Goal: Find specific page/section: Find specific page/section

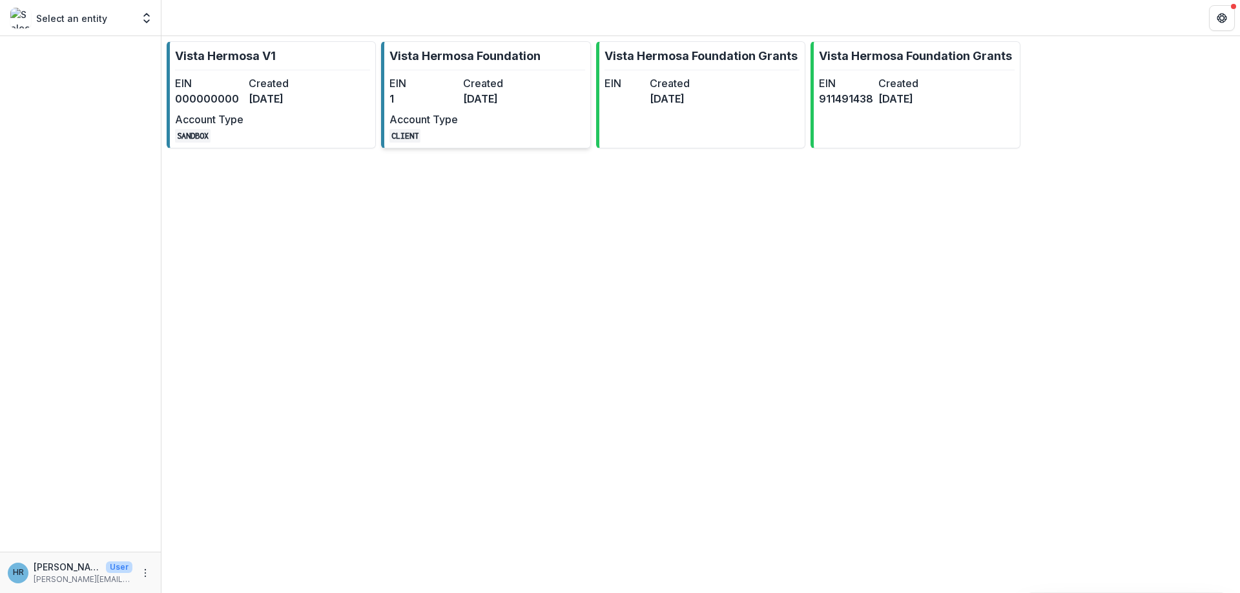
click at [426, 116] on dt "Account Type" at bounding box center [423, 119] width 68 height 15
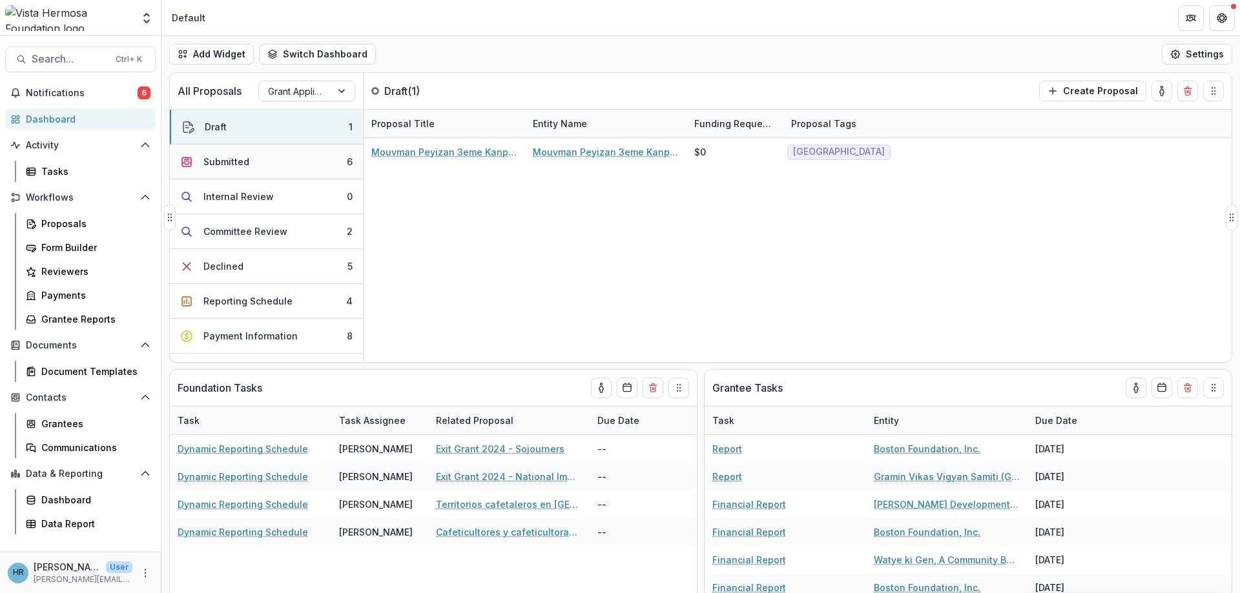
click at [278, 168] on button "Submitted 6" at bounding box center [266, 162] width 193 height 35
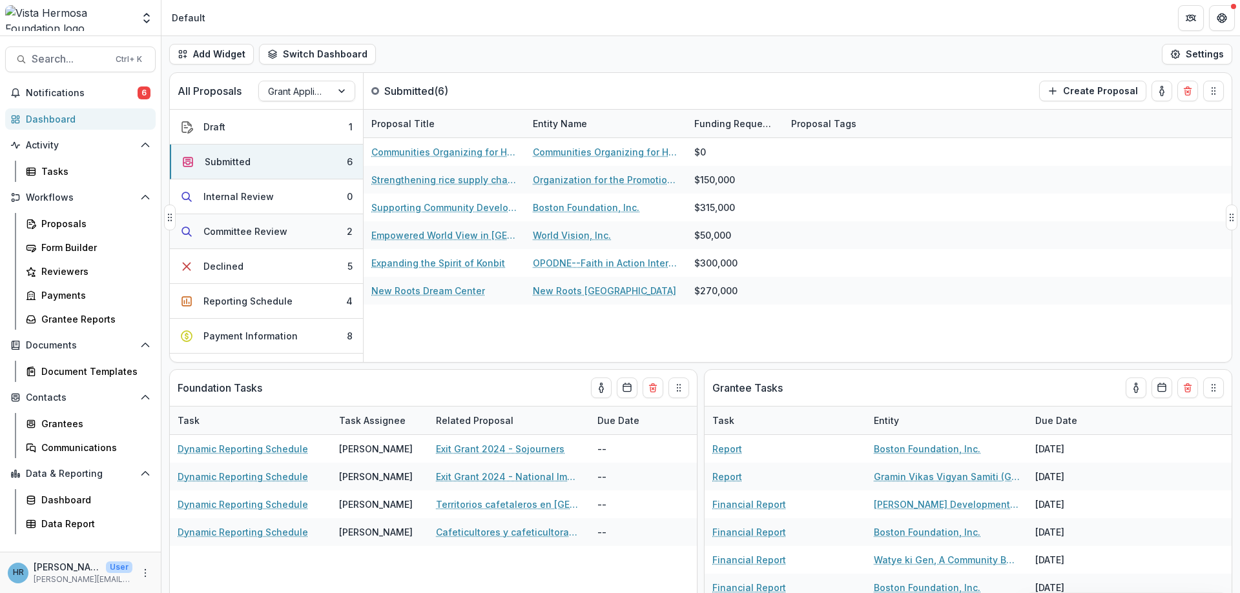
click at [262, 232] on div "Committee Review" at bounding box center [245, 232] width 84 height 14
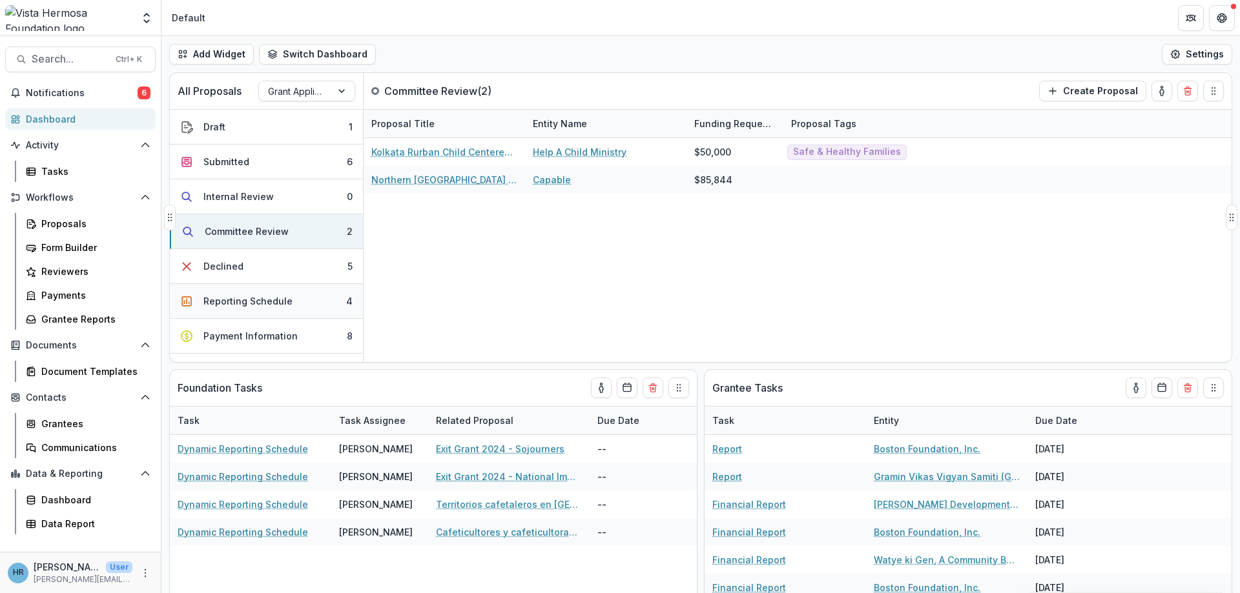
click at [271, 305] on div "Reporting Schedule" at bounding box center [247, 301] width 89 height 14
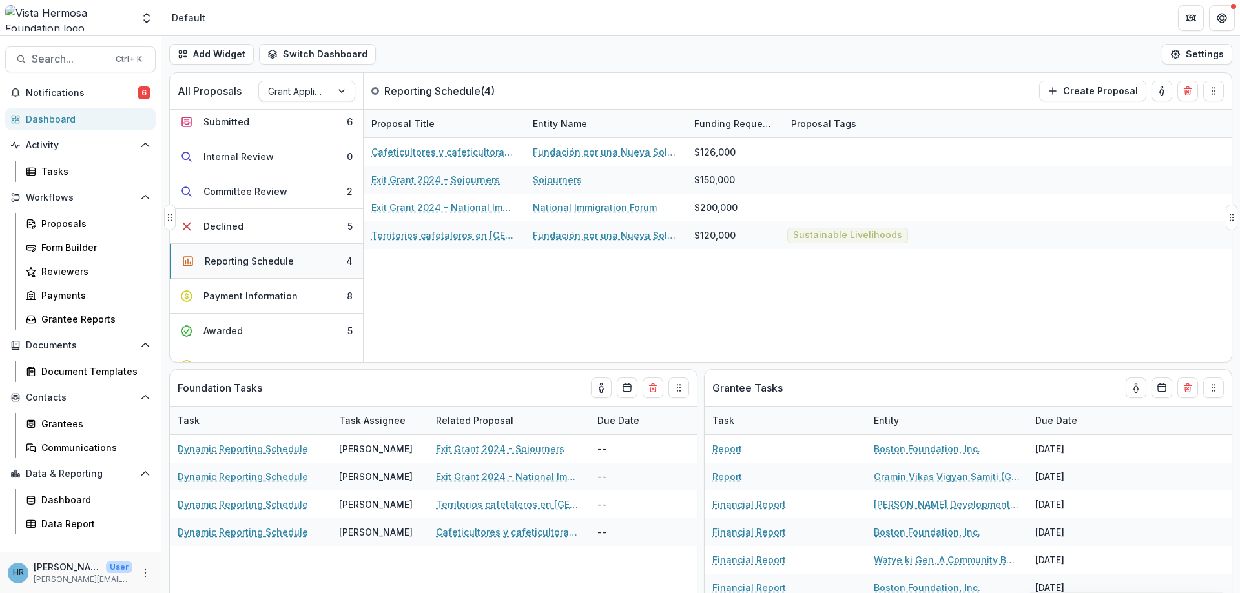
scroll to position [77, 0]
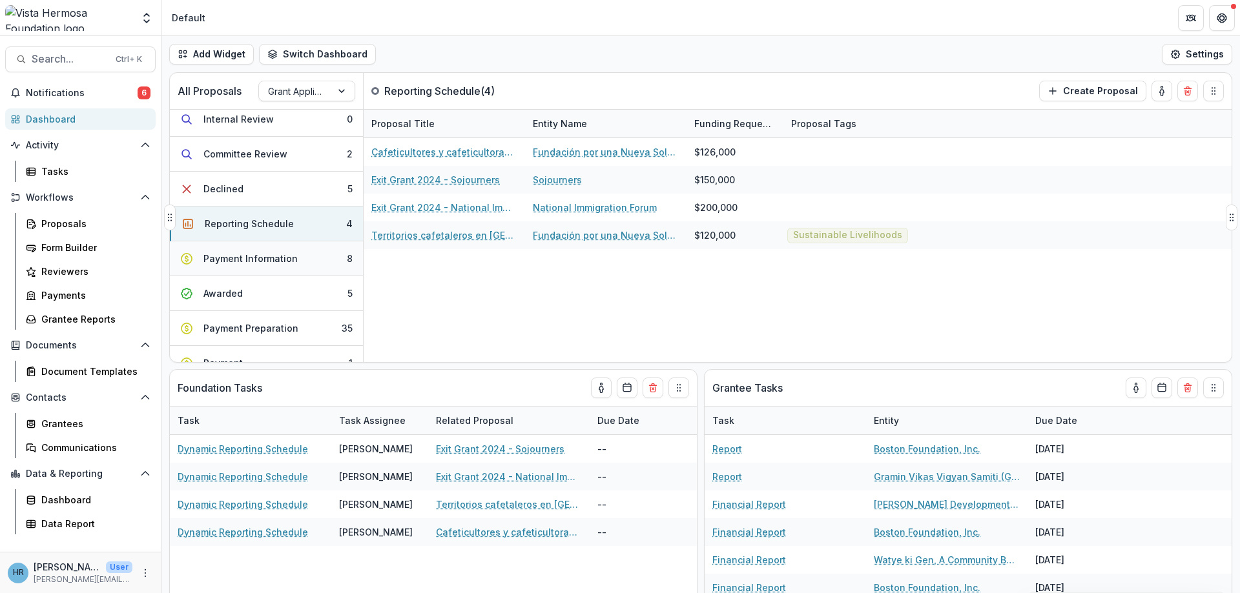
click at [286, 257] on div "Payment Information" at bounding box center [250, 259] width 94 height 14
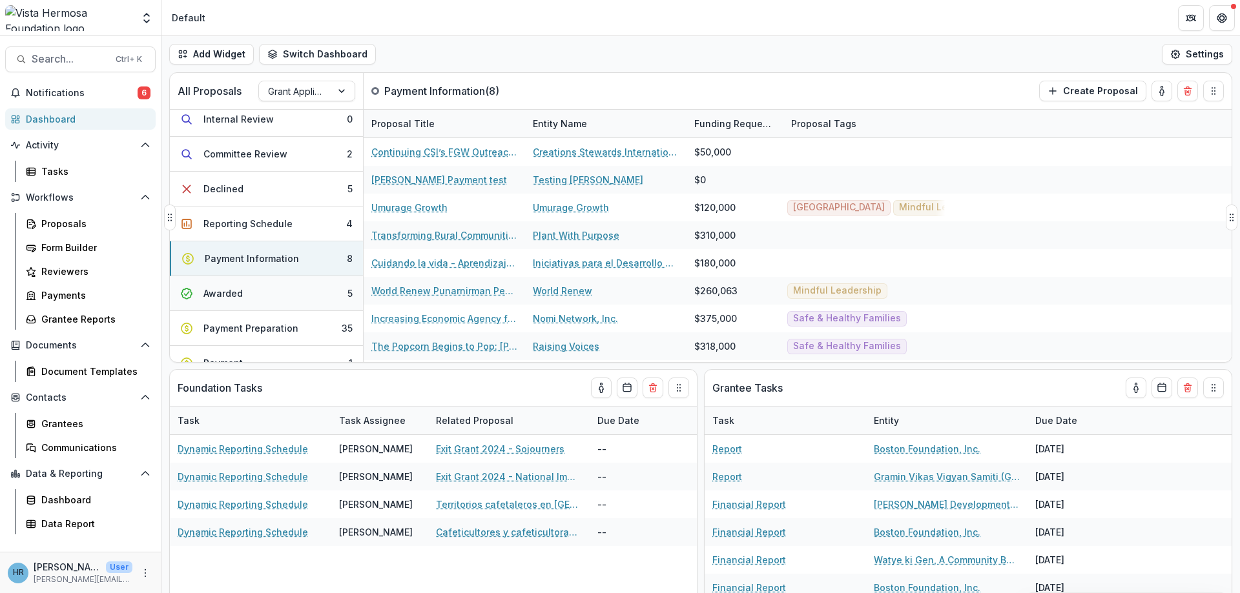
click at [327, 290] on button "Awarded 5" at bounding box center [266, 293] width 193 height 35
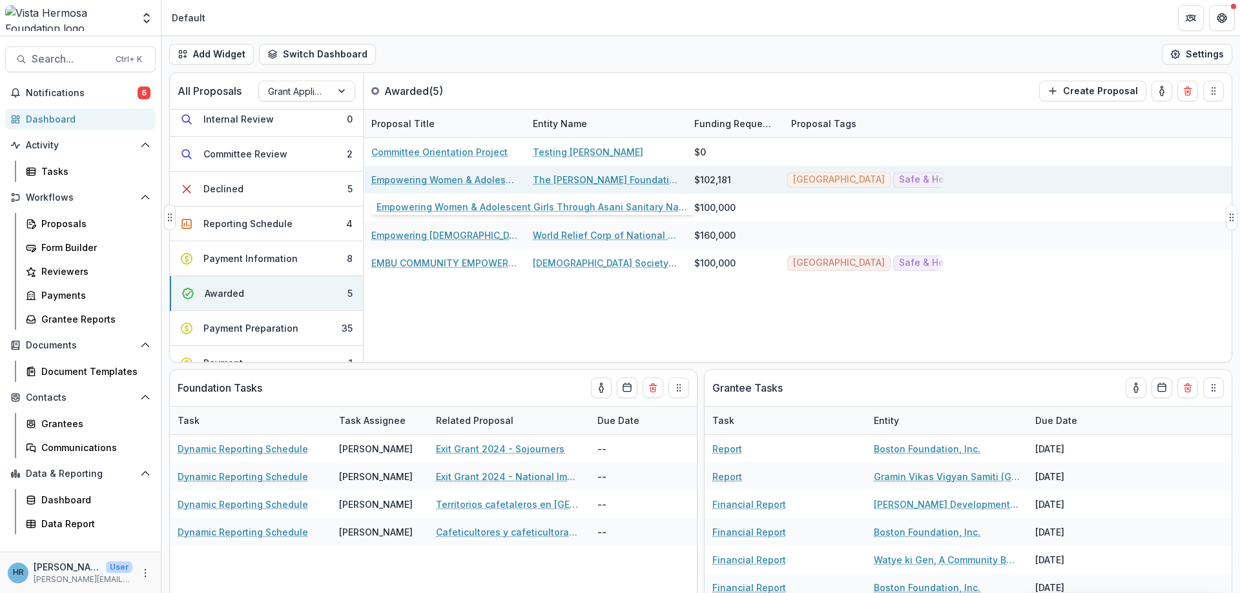
click at [462, 181] on link "Empowering Women & Adolescent Girls Through Asani Sanitary Napkin Program in ru…" at bounding box center [444, 180] width 146 height 14
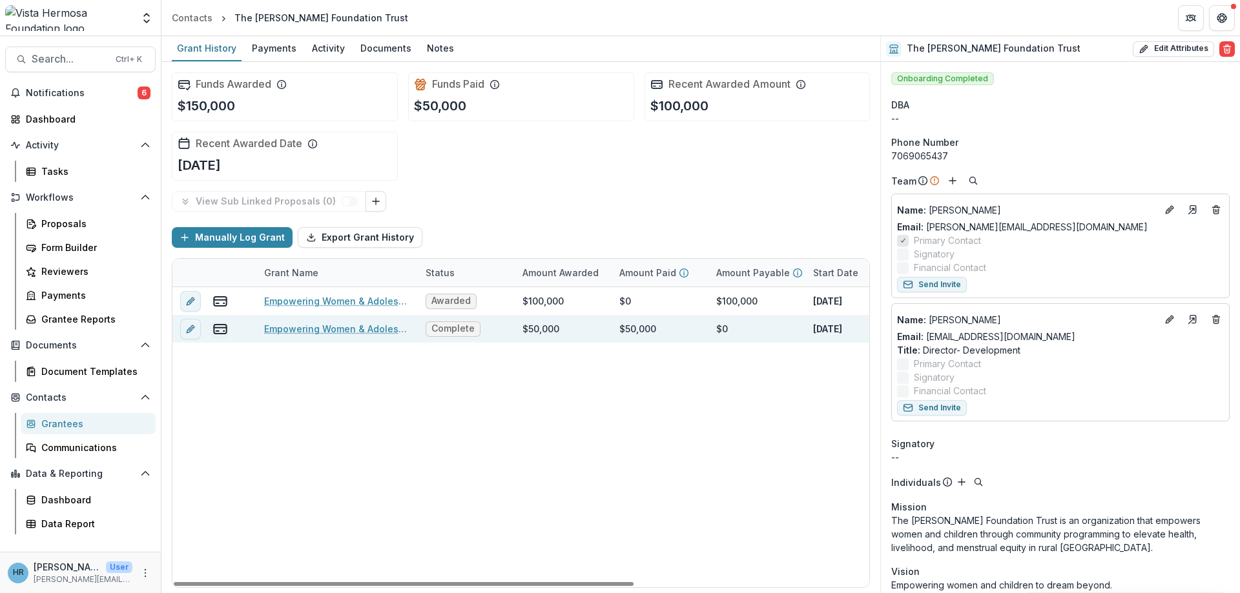
click at [337, 328] on link "Empowering Women & Adolescent Girls Through Asani Sanitary Napkin Program in ru…" at bounding box center [337, 329] width 146 height 14
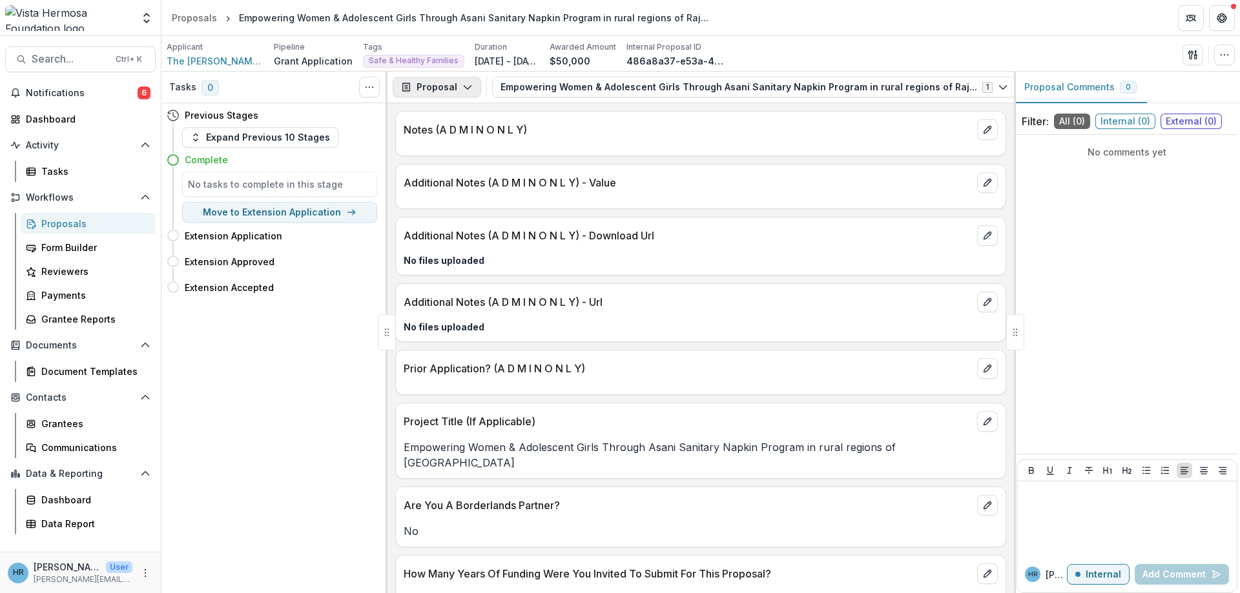
click at [462, 88] on icon "button" at bounding box center [467, 87] width 10 height 10
click at [468, 87] on icon "button" at bounding box center [467, 87] width 10 height 10
click at [566, 88] on button "Empowering Women & Adolescent Girls Through Asani Sanitary Napkin Program in ru…" at bounding box center [754, 87] width 524 height 21
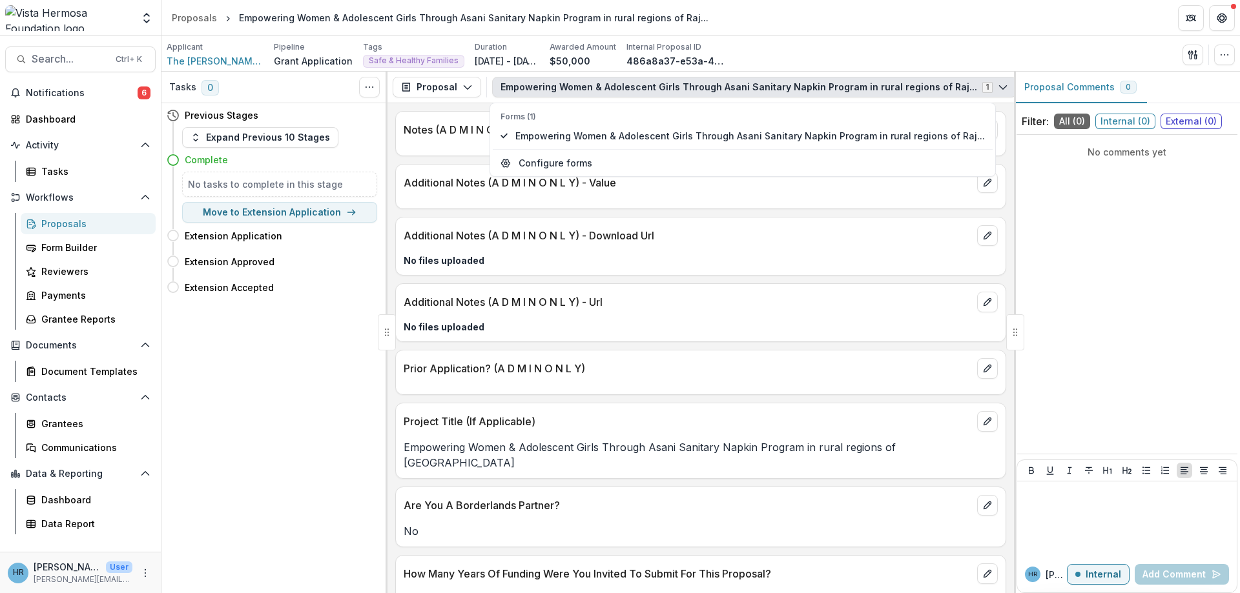
click at [561, 85] on button "Empowering Women & Adolescent Girls Through Asani Sanitary Napkin Program in ru…" at bounding box center [754, 87] width 524 height 21
